Goal: Obtain resource: Download file/media

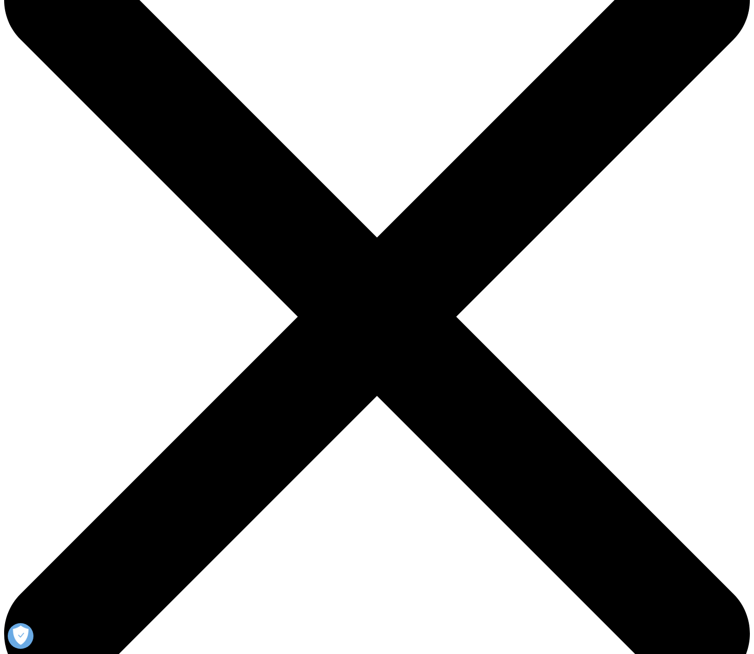
scroll to position [103, 0]
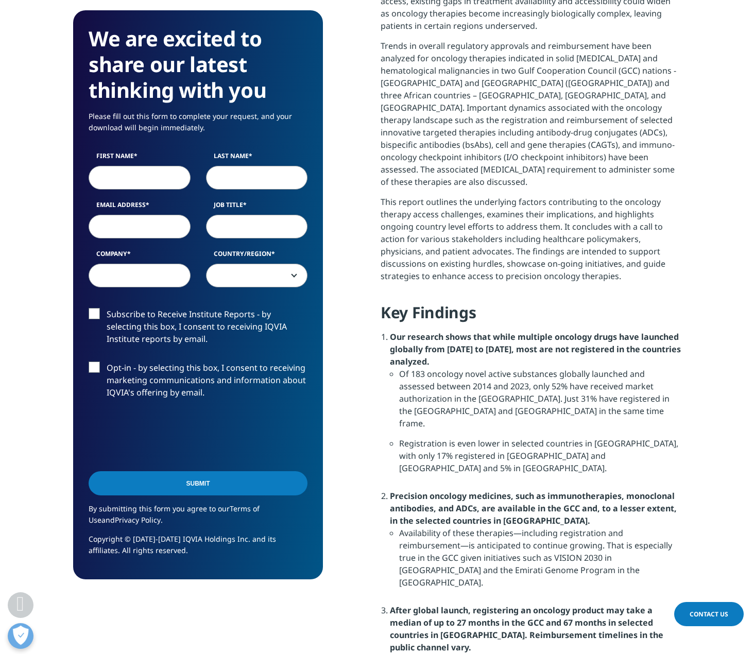
scroll to position [618, 0]
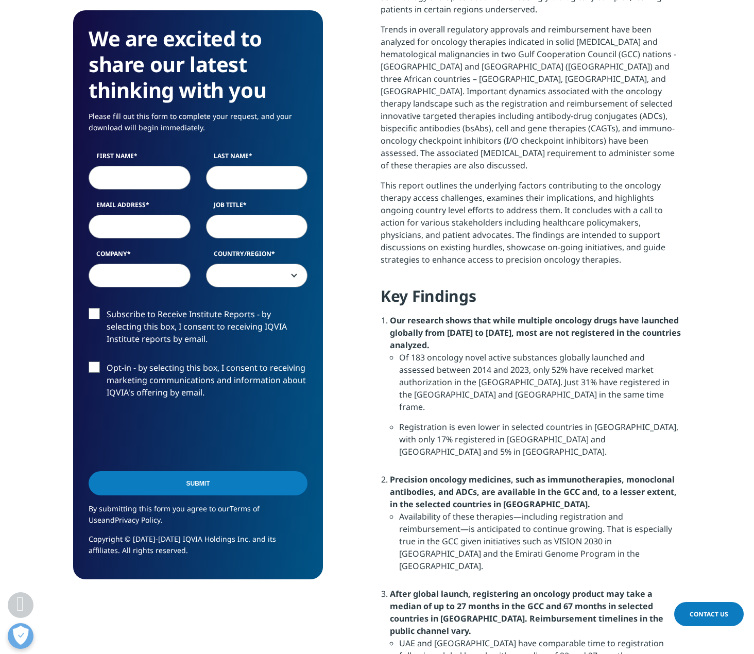
click at [166, 175] on input "First Name" at bounding box center [140, 178] width 102 height 24
type input "[PERSON_NAME]"
type input "[EMAIL_ADDRESS][DOMAIN_NAME]"
type input "CEO"
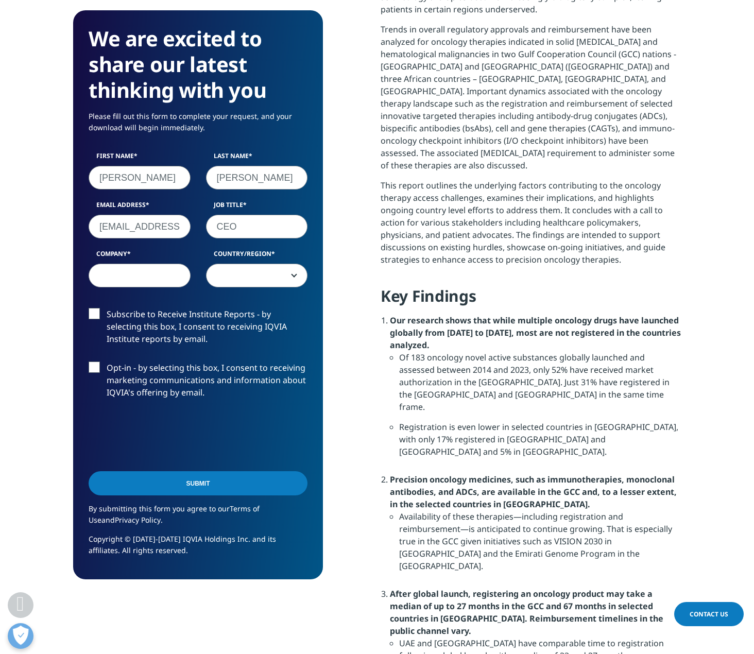
type input "Acuity Technology Management"
select select "[GEOGRAPHIC_DATA]"
click at [94, 312] on label "Subscribe to Receive Institute Reports - by selecting this box, I consent to re…" at bounding box center [198, 329] width 219 height 43
click at [107, 308] on input "Subscribe to Receive Institute Reports - by selecting this box, I consent to re…" at bounding box center [107, 308] width 0 height 0
click at [203, 484] on input "Submit" at bounding box center [198, 483] width 219 height 24
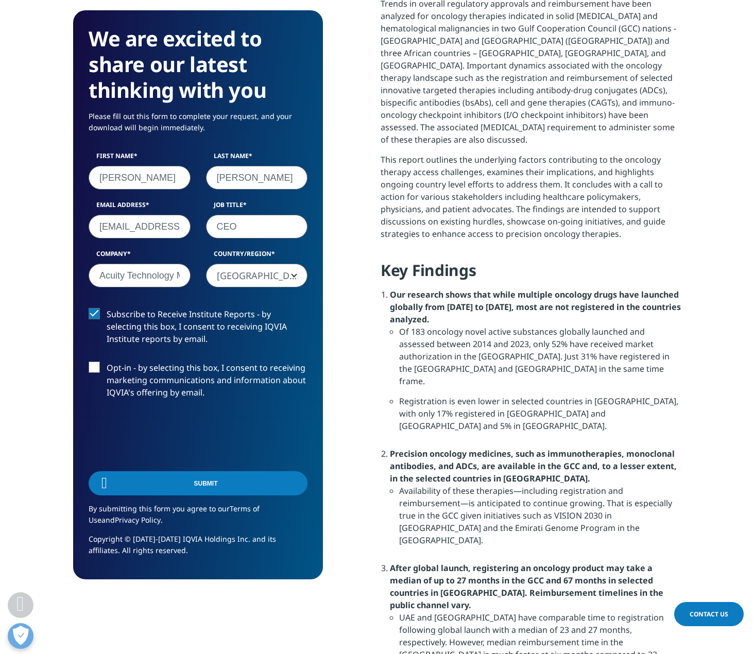
scroll to position [76, 249]
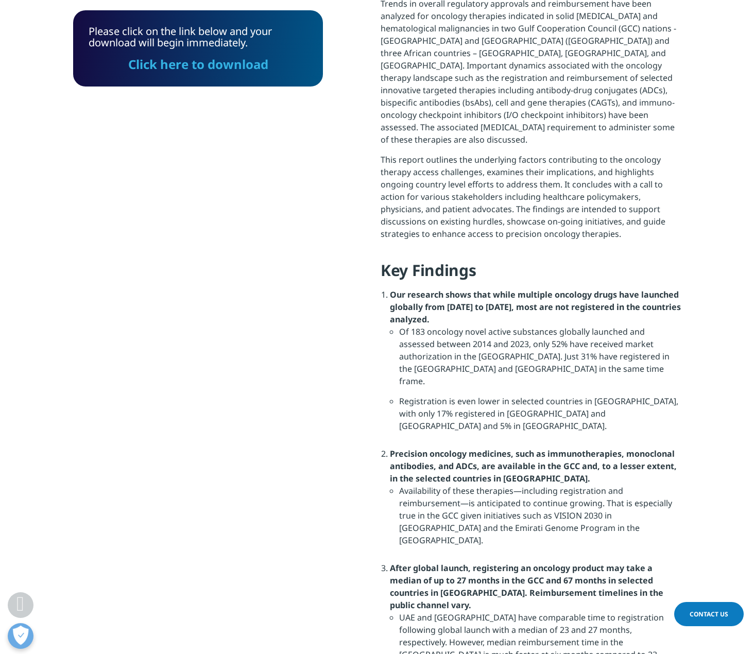
click at [174, 62] on link "Click here to download" at bounding box center [198, 64] width 140 height 17
